Goal: Task Accomplishment & Management: Complete application form

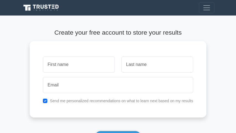
scroll to position [52, 0]
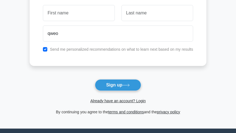
click at [95, 79] on button "Sign up" at bounding box center [118, 85] width 47 height 12
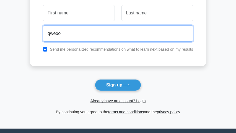
type input "qweoo"
click at [95, 79] on button "Sign up" at bounding box center [118, 85] width 47 height 12
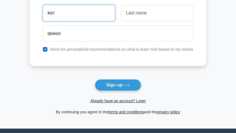
type input "kio!"
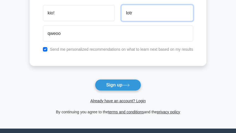
type input "lotr"
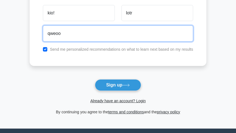
click at [95, 79] on button "Sign up" at bounding box center [118, 85] width 47 height 12
